Goal: Task Accomplishment & Management: Complete application form

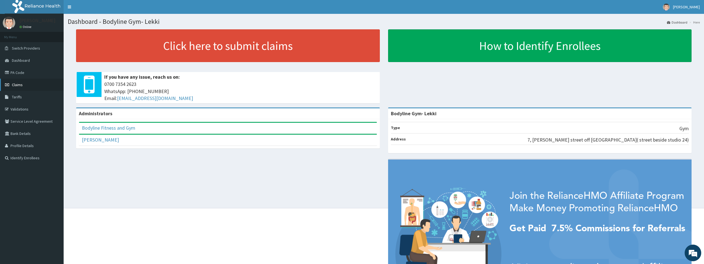
click at [21, 86] on span "Claims" at bounding box center [17, 84] width 11 height 5
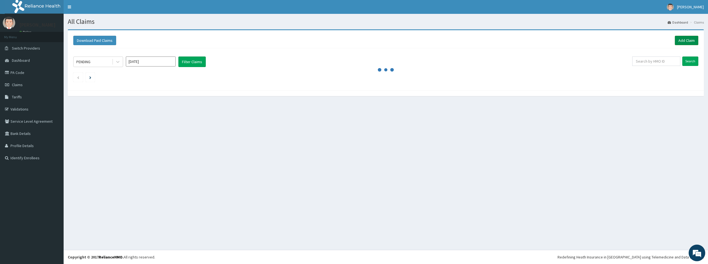
click at [684, 38] on link "Add Claim" at bounding box center [687, 40] width 24 height 9
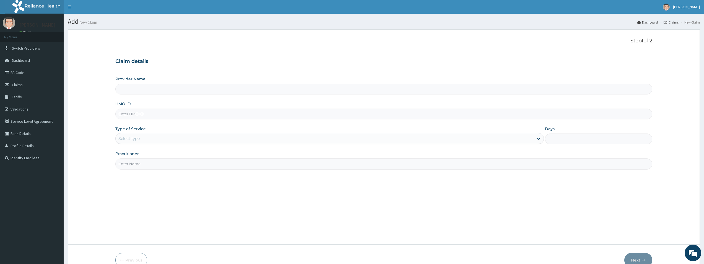
type input "Bodyline Gym- Lekki"
type input "1"
click at [133, 114] on input "HMO ID" at bounding box center [383, 113] width 537 height 11
click at [143, 116] on input "HMO ID" at bounding box center [383, 113] width 537 height 11
type input "GHT/10012/A"
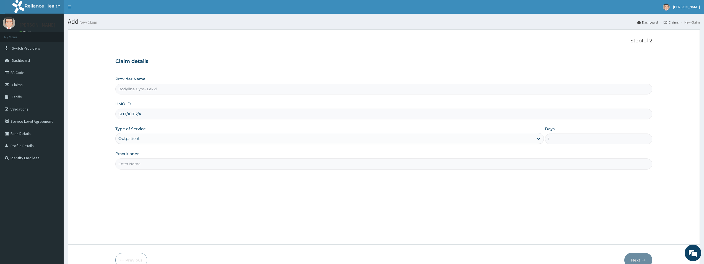
click at [141, 165] on input "Practitioner" at bounding box center [383, 163] width 537 height 11
type input "P"
type input "BODYLINE"
click at [641, 258] on button "Next" at bounding box center [639, 260] width 28 height 14
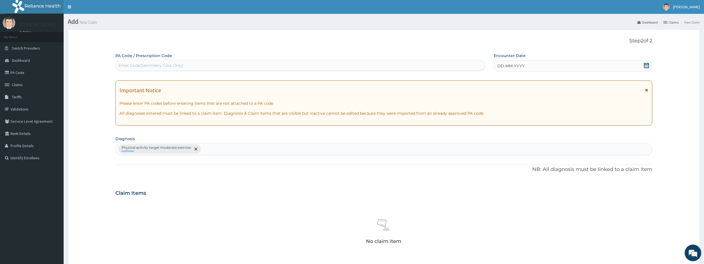
click at [260, 65] on div "Enter Code(Secondary Care Only)" at bounding box center [300, 65] width 369 height 9
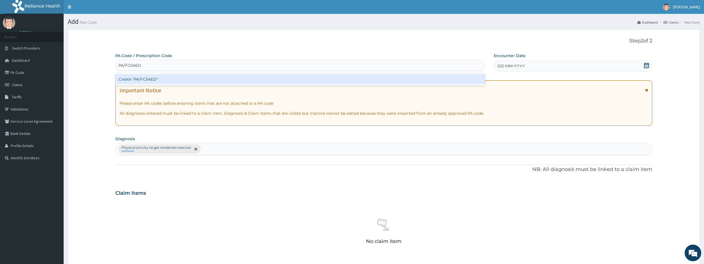
type input "PA/FC5AED"
click at [581, 65] on div "PA Code / Prescription Code option Create "PA/FC5AED" focused, 1 of 1. 1 result…" at bounding box center [383, 194] width 537 height 283
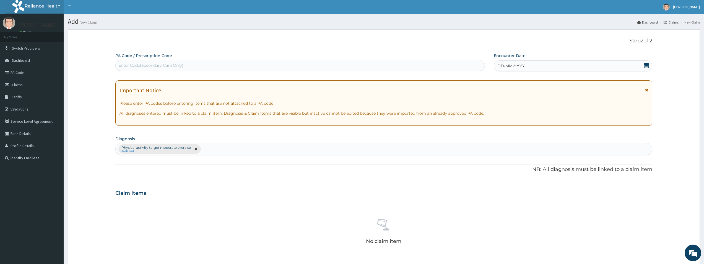
click at [318, 63] on div "Enter Code(Secondary Care Only)" at bounding box center [300, 65] width 369 height 9
type input "PA/FC5AED"
click at [559, 68] on div "DD-MM-YYYY" at bounding box center [573, 65] width 159 height 11
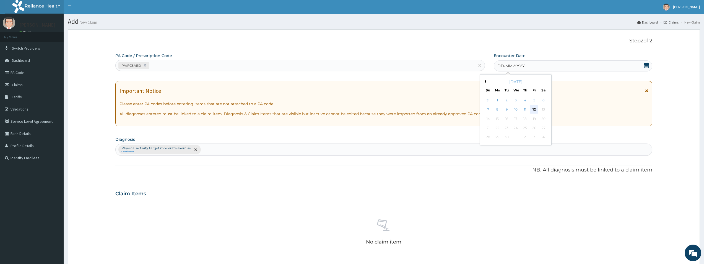
click at [536, 109] on div "12" at bounding box center [534, 109] width 8 height 8
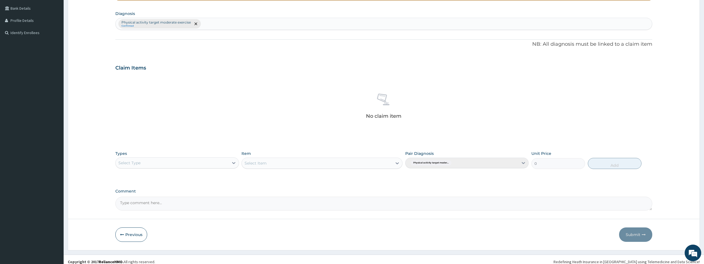
scroll to position [130, 0]
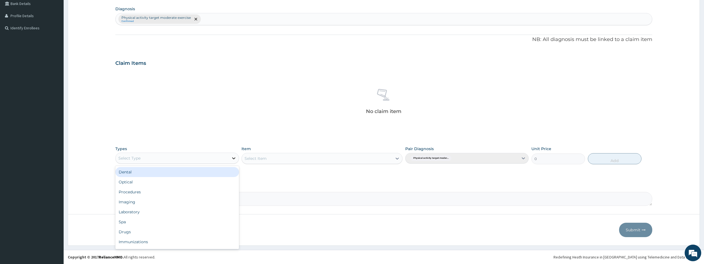
click at [236, 159] on icon at bounding box center [234, 158] width 6 height 6
type input "GYM"
click at [223, 172] on div "Gym" at bounding box center [176, 172] width 123 height 10
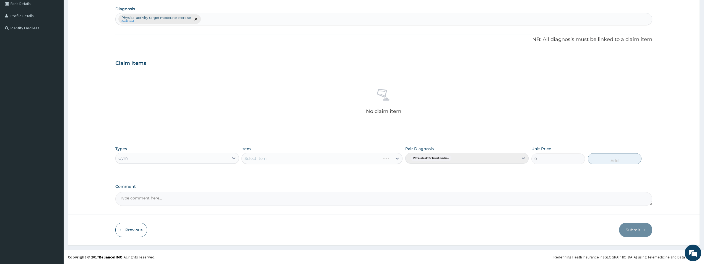
click at [311, 158] on div "Select Item" at bounding box center [322, 158] width 161 height 11
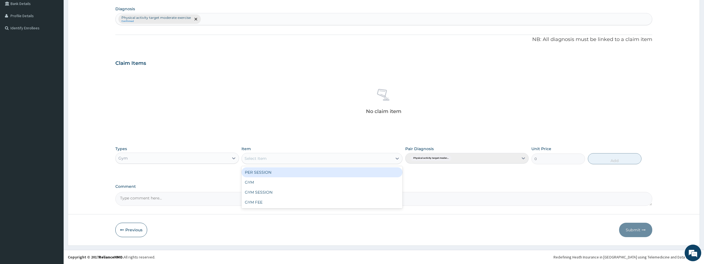
click at [312, 158] on div "Select Item" at bounding box center [317, 158] width 151 height 9
type input "GYM"
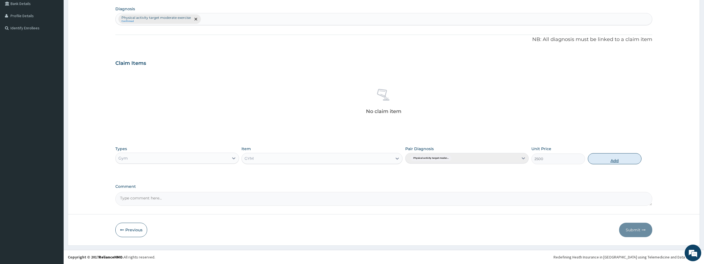
drag, startPoint x: 600, startPoint y: 161, endPoint x: 608, endPoint y: 210, distance: 49.6
click at [600, 161] on button "Add" at bounding box center [615, 158] width 54 height 11
type input "0"
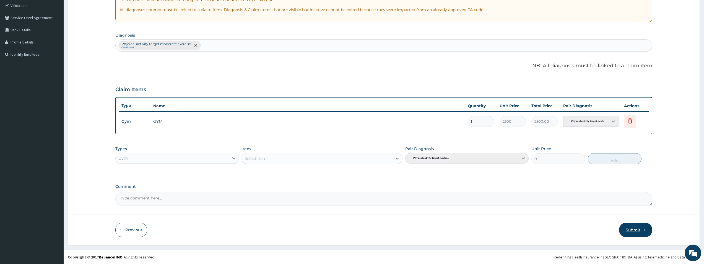
click at [629, 228] on button "Submit" at bounding box center [635, 230] width 33 height 14
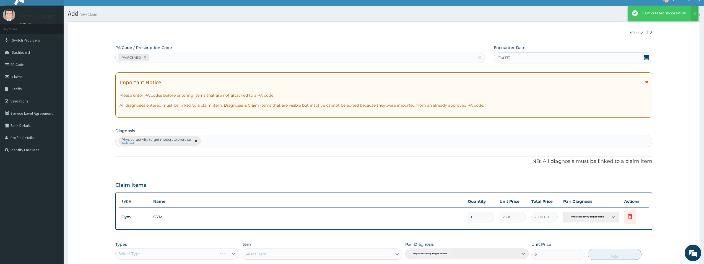
scroll to position [104, 0]
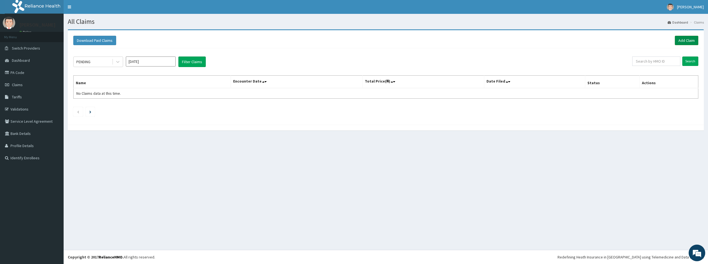
click at [679, 42] on link "Add Claim" at bounding box center [687, 40] width 24 height 9
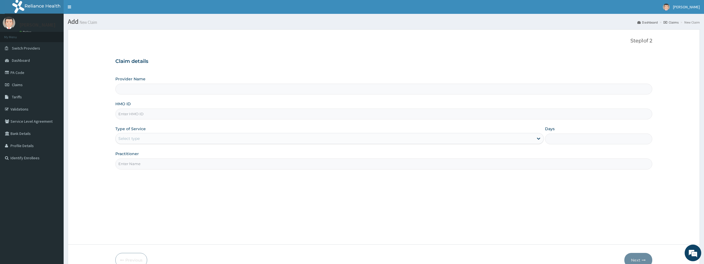
type input "Bodyline Gym- Lekki"
type input "1"
click at [195, 114] on input "HMO ID" at bounding box center [383, 113] width 537 height 11
type input "GHT/10020/A"
click at [181, 164] on input "Practitioner" at bounding box center [383, 163] width 537 height 11
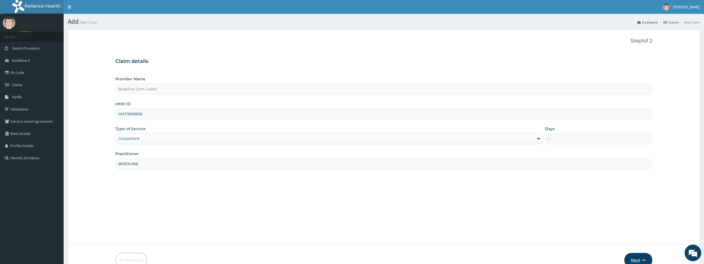
type input "BODYLINE"
click at [636, 255] on button "Next" at bounding box center [639, 260] width 28 height 14
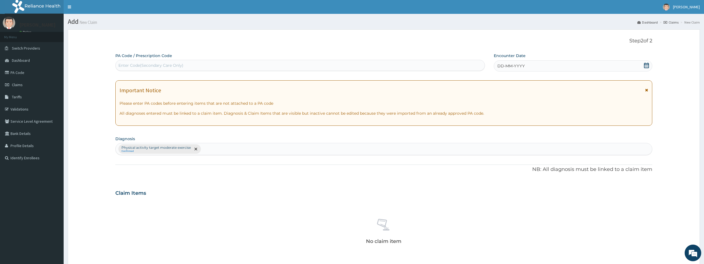
click at [281, 65] on div "Enter Code(Secondary Care Only)" at bounding box center [300, 65] width 369 height 9
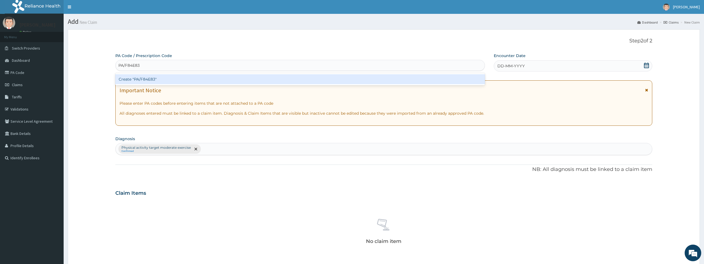
type input "PA/F84E83"
click at [555, 62] on div "PA Code / Prescription Code option Create "PA/F84E83" focused, 1 of 1. 1 result…" at bounding box center [383, 194] width 537 height 283
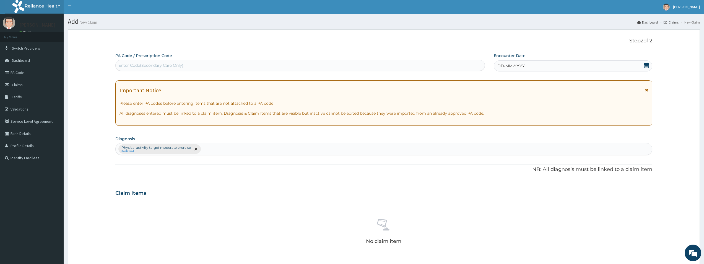
click at [539, 66] on div "DD-MM-YYYY" at bounding box center [573, 65] width 159 height 11
click at [424, 67] on div "Enter Code(Secondary Care Only)" at bounding box center [300, 65] width 369 height 9
type input "PA/F84E83"
click at [574, 67] on div "DD-MM-YYYY" at bounding box center [573, 65] width 159 height 11
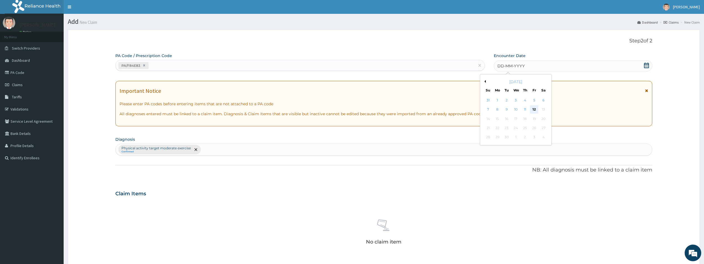
click at [533, 108] on div "12" at bounding box center [534, 109] width 8 height 8
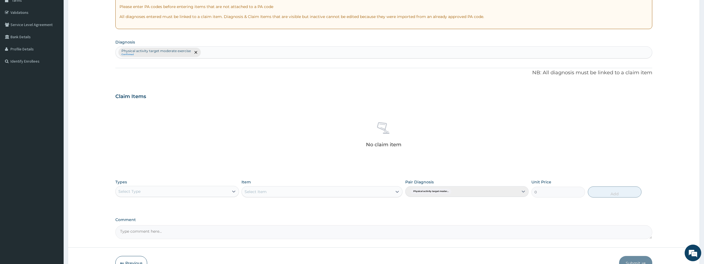
scroll to position [130, 0]
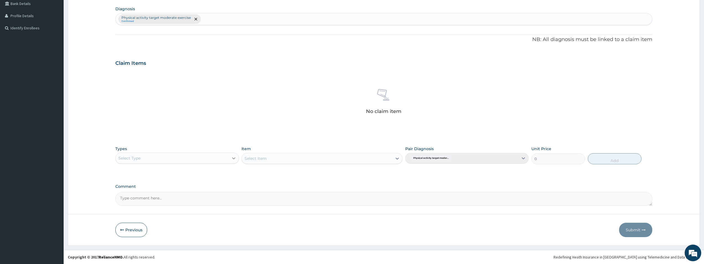
click at [230, 157] on div at bounding box center [234, 158] width 10 height 10
type input "GYM"
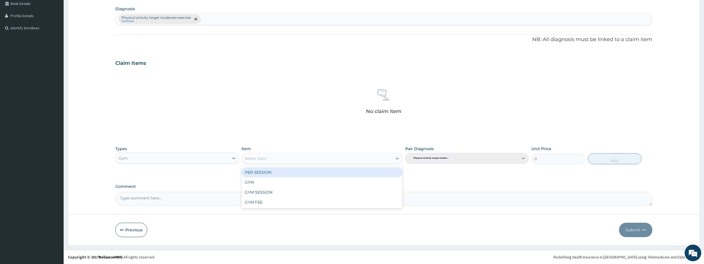
click at [276, 161] on div "Select Item" at bounding box center [317, 158] width 151 height 9
type input "GYM"
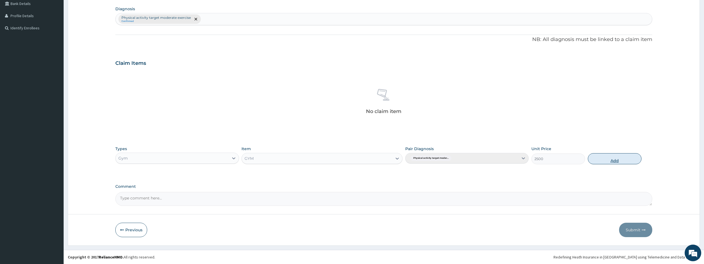
click at [606, 161] on button "Add" at bounding box center [615, 158] width 54 height 11
type input "0"
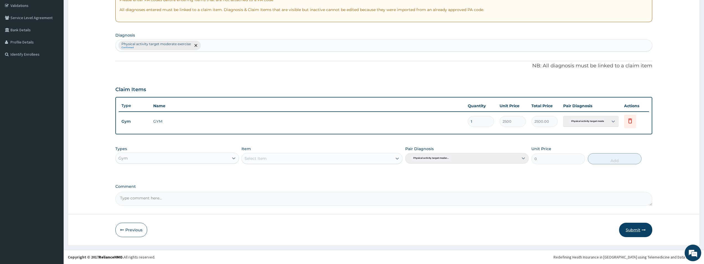
click at [641, 232] on button "Submit" at bounding box center [635, 230] width 33 height 14
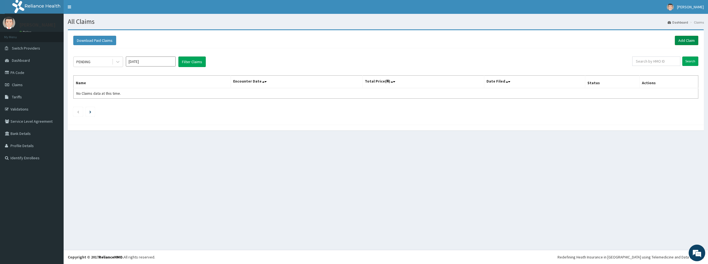
click at [678, 40] on link "Add Claim" at bounding box center [687, 40] width 24 height 9
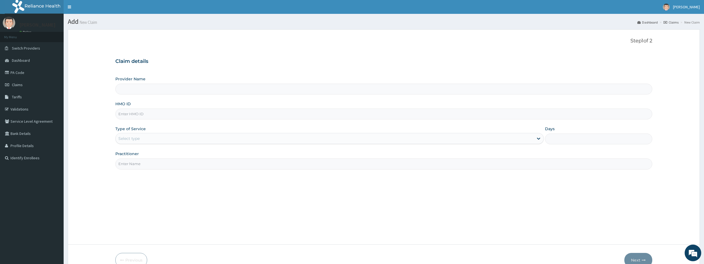
type input "Bodyline Gym- Lekki"
type input "1"
click at [182, 113] on input "HMO ID" at bounding box center [383, 113] width 537 height 11
type input "GHT/10015/A"
click at [162, 168] on input "Practitioner" at bounding box center [383, 163] width 537 height 11
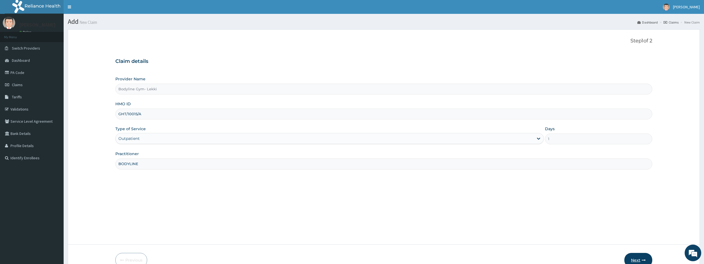
type input "BODYLINE"
click at [646, 258] on button "Next" at bounding box center [639, 260] width 28 height 14
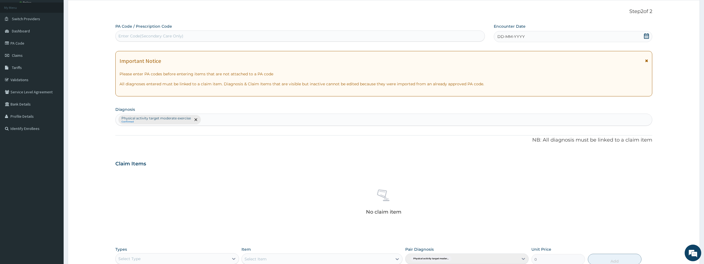
scroll to position [26, 0]
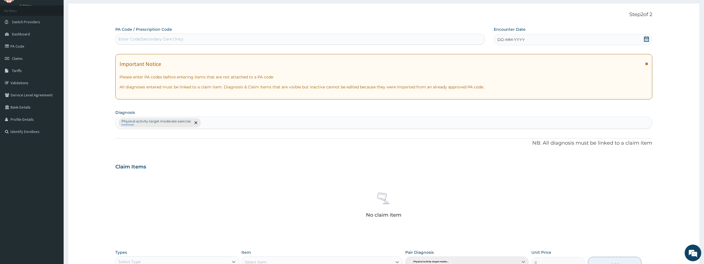
click at [331, 38] on div "Enter Code(Secondary Care Only)" at bounding box center [300, 39] width 369 height 9
type input "PA/4CC1A8"
drag, startPoint x: 503, startPoint y: 37, endPoint x: 503, endPoint y: 48, distance: 10.2
click at [503, 39] on span "DD-MM-YYYY" at bounding box center [511, 40] width 27 height 6
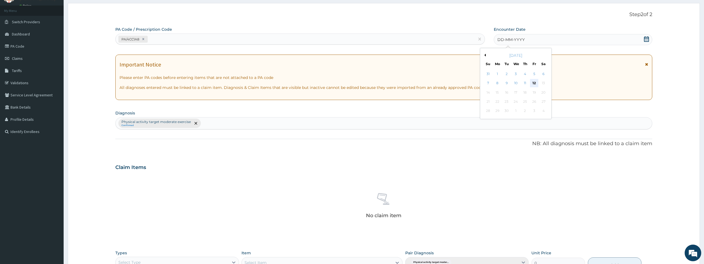
click at [536, 83] on div "12" at bounding box center [534, 83] width 8 height 8
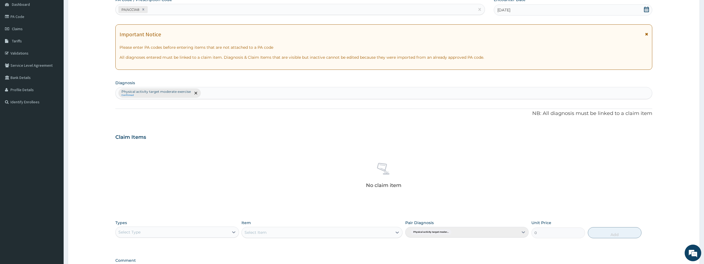
scroll to position [130, 0]
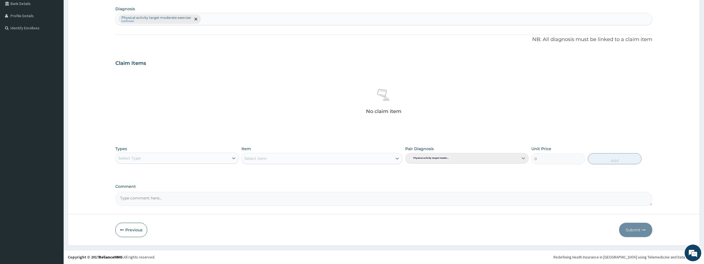
click at [169, 161] on div "Select Type" at bounding box center [172, 158] width 113 height 9
type input "GYM"
click at [261, 159] on div "Select Item" at bounding box center [256, 159] width 22 height 6
type input "GYM"
drag, startPoint x: 620, startPoint y: 157, endPoint x: 628, endPoint y: 205, distance: 48.6
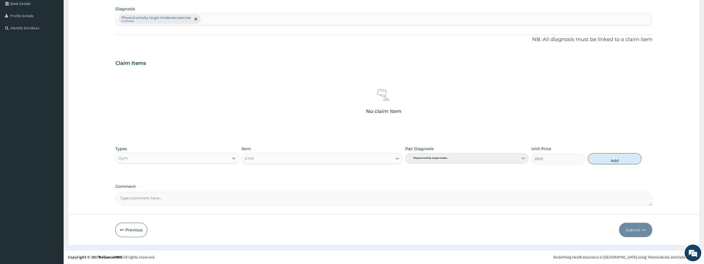
click at [620, 158] on button "Add" at bounding box center [615, 158] width 54 height 11
type input "0"
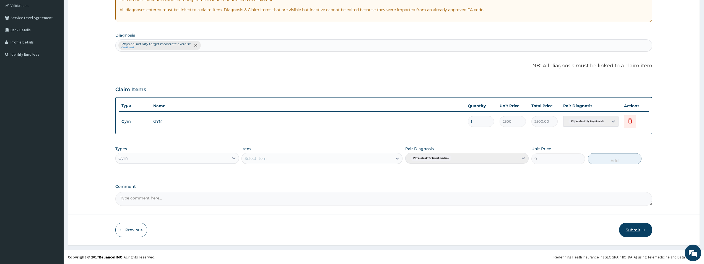
click at [639, 227] on button "Submit" at bounding box center [635, 230] width 33 height 14
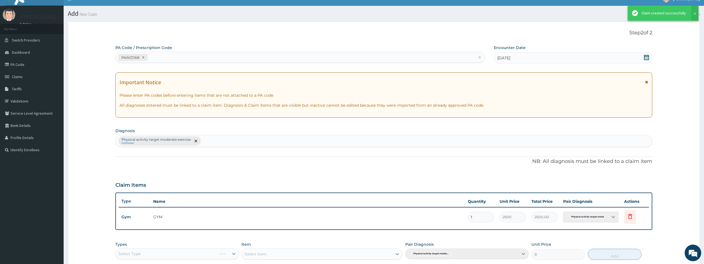
scroll to position [104, 0]
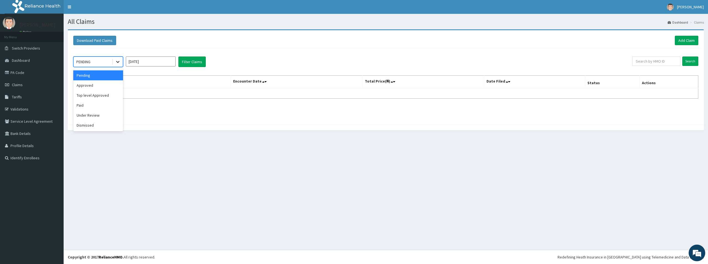
click at [114, 61] on div at bounding box center [118, 62] width 10 height 10
click at [103, 87] on div "Approved" at bounding box center [98, 85] width 50 height 10
click at [195, 62] on button "Filter Claims" at bounding box center [192, 61] width 27 height 11
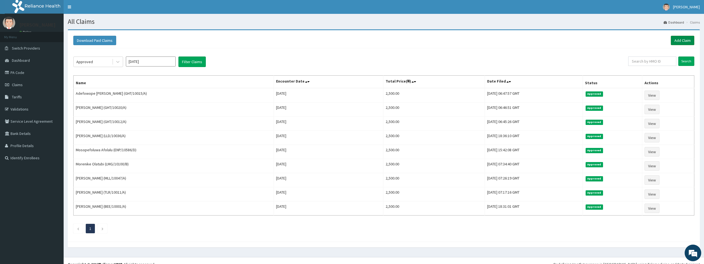
click at [677, 43] on link "Add Claim" at bounding box center [683, 40] width 24 height 9
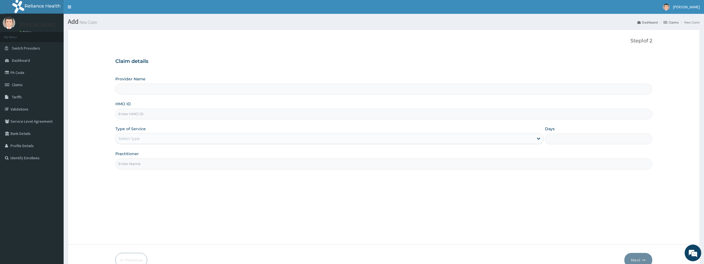
type input "Bodyline Gym- Lekki"
type input "1"
click at [139, 114] on input "HMO ID" at bounding box center [383, 113] width 537 height 11
type input "OKR/10019/A"
click at [135, 164] on input "Practitioner" at bounding box center [383, 163] width 537 height 11
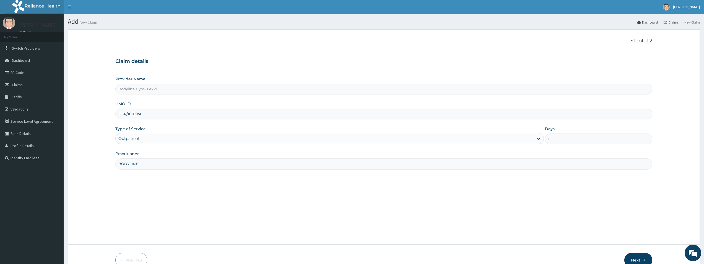
type input "BODYLINE"
click at [643, 258] on button "Next" at bounding box center [639, 260] width 28 height 14
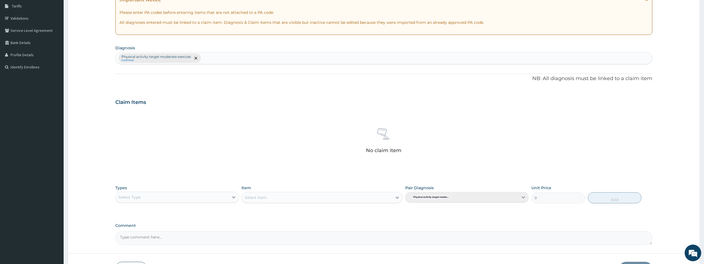
scroll to position [90, 0]
click at [234, 196] on icon at bounding box center [234, 198] width 6 height 6
type input "GYM"
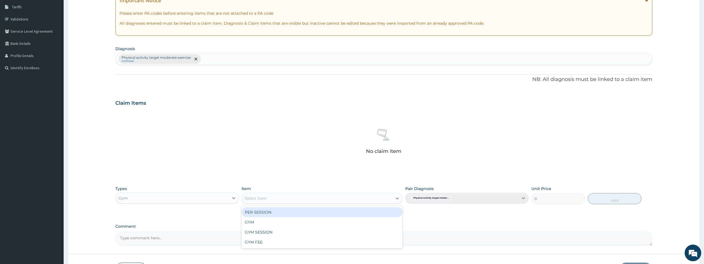
drag, startPoint x: 268, startPoint y: 201, endPoint x: 268, endPoint y: 198, distance: 3.1
click at [268, 198] on div "Select Item" at bounding box center [317, 198] width 151 height 9
type input "GYM"
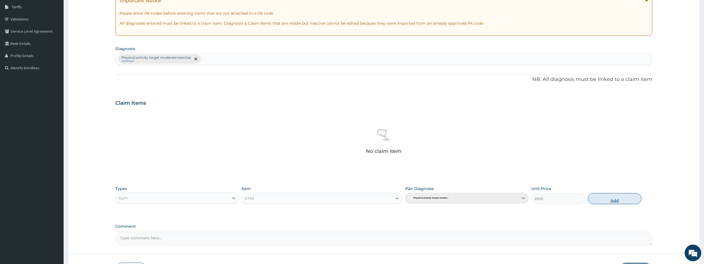
click at [613, 199] on button "Add" at bounding box center [615, 198] width 54 height 11
type input "0"
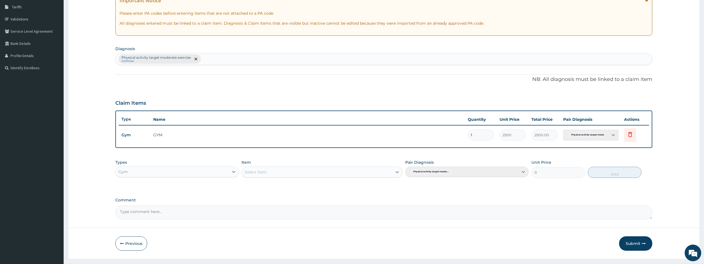
scroll to position [104, 0]
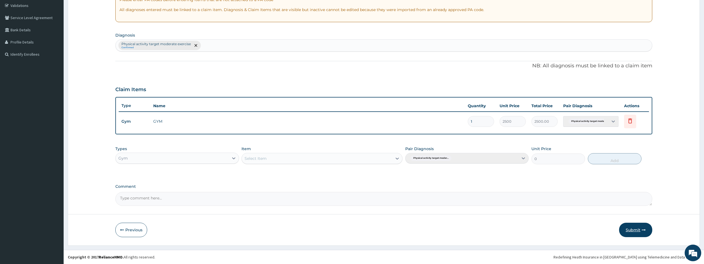
click at [639, 232] on button "Submit" at bounding box center [635, 230] width 33 height 14
click at [639, 230] on button "Submit" at bounding box center [635, 230] width 33 height 14
click at [646, 232] on button "Submit" at bounding box center [635, 230] width 33 height 14
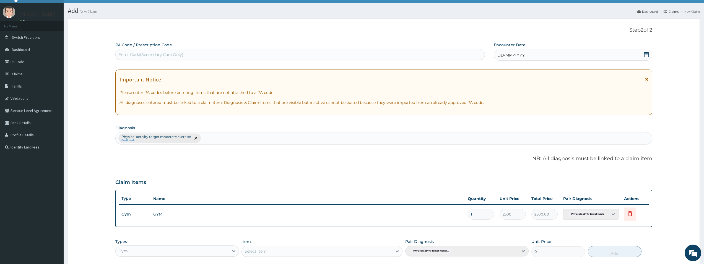
scroll to position [0, 0]
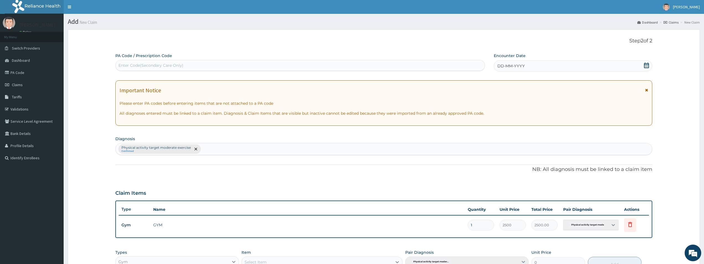
click at [378, 71] on div "PA Code / Prescription Code Enter Code(Secondary Care Only)" at bounding box center [300, 62] width 370 height 19
click at [281, 62] on div "Enter Code(Secondary Care Only)" at bounding box center [300, 65] width 369 height 9
click at [281, 63] on div "Enter Code(Secondary Care Only)" at bounding box center [300, 65] width 369 height 9
click at [283, 62] on div "Enter Code(Secondary Care Only)" at bounding box center [300, 65] width 369 height 9
type input "PA/508E3B"
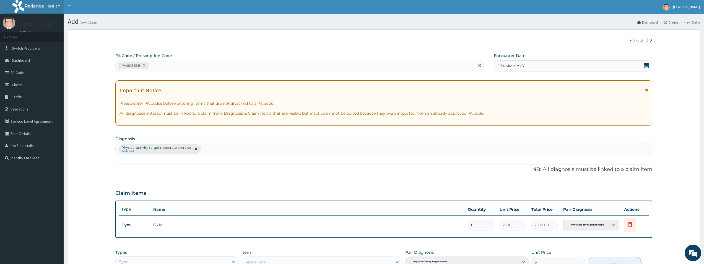
click at [536, 67] on div "DD-MM-YYYY" at bounding box center [573, 65] width 159 height 11
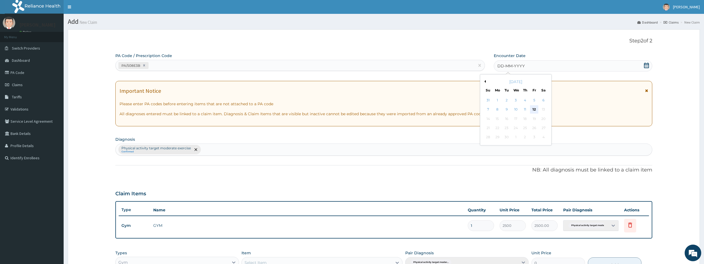
click at [534, 109] on div "12" at bounding box center [534, 109] width 8 height 8
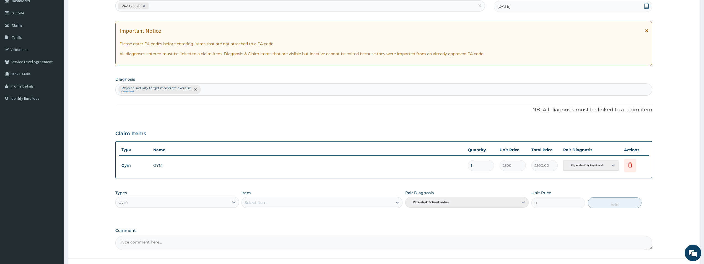
scroll to position [104, 0]
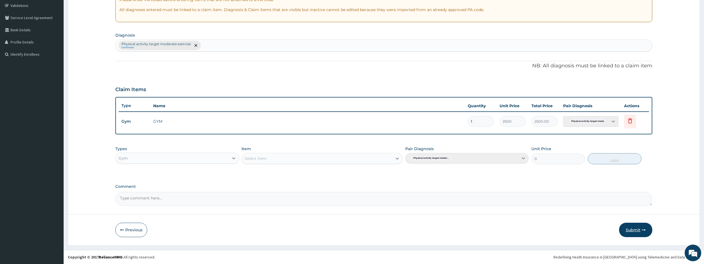
click at [641, 229] on button "Submit" at bounding box center [635, 230] width 33 height 14
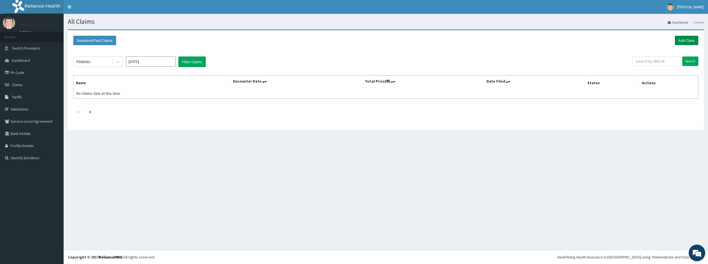
click at [685, 40] on link "Add Claim" at bounding box center [687, 40] width 24 height 9
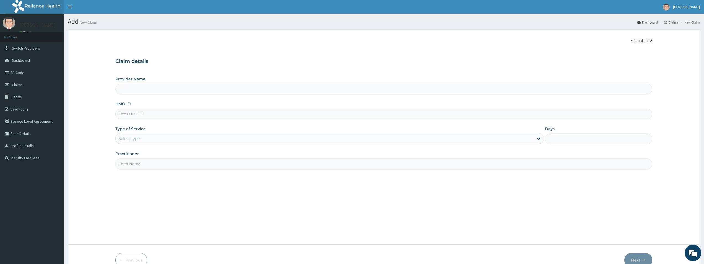
click at [140, 117] on input "HMO ID" at bounding box center [383, 113] width 537 height 11
type input "Bodyline Gym- Lekki"
type input "1"
type input "DPS/VV"
